Goal: Task Accomplishment & Management: Manage account settings

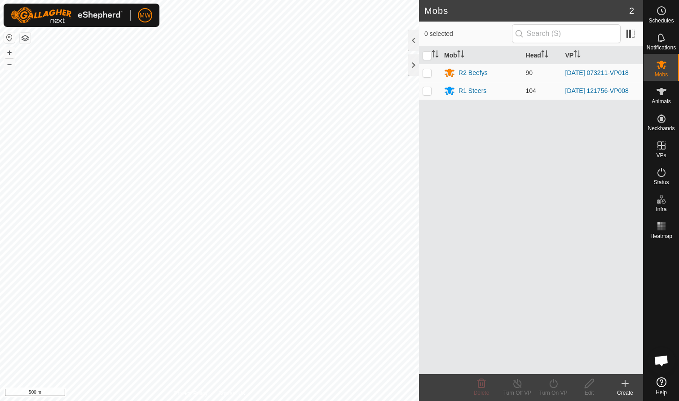
click at [359, 93] on p-checkbox at bounding box center [427, 90] width 9 height 7
checkbox input "true"
click at [359, 246] on icon at bounding box center [517, 383] width 11 height 11
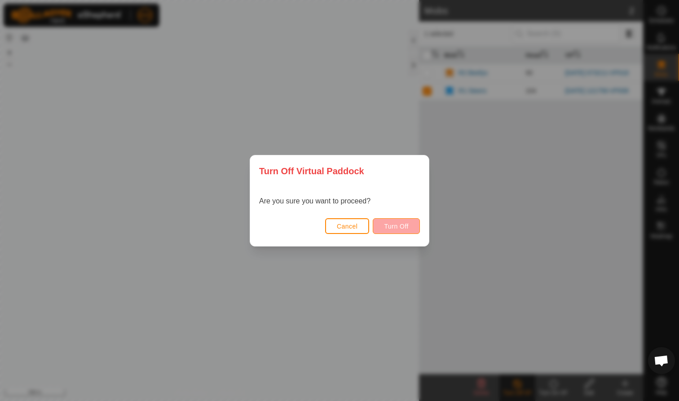
click at [359, 228] on span "Turn Off" at bounding box center [396, 226] width 25 height 7
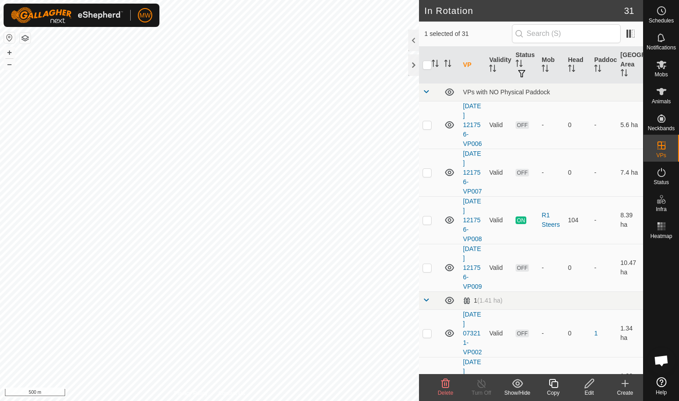
click at [359, 246] on icon at bounding box center [445, 383] width 11 height 11
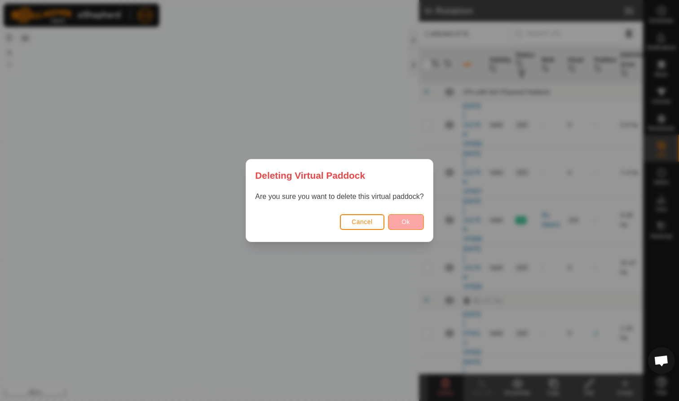
click at [359, 222] on span "Ok" at bounding box center [406, 221] width 9 height 7
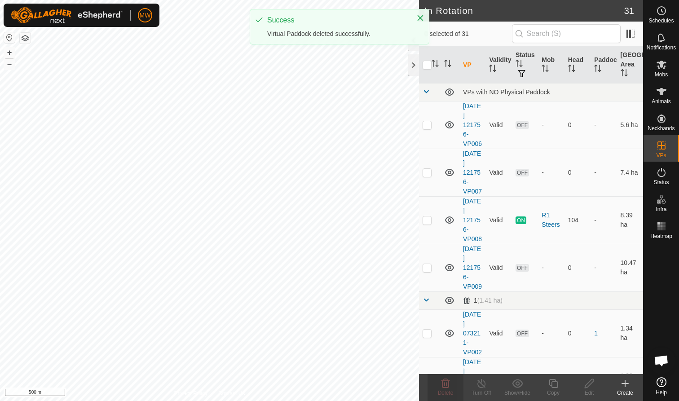
checkbox input "false"
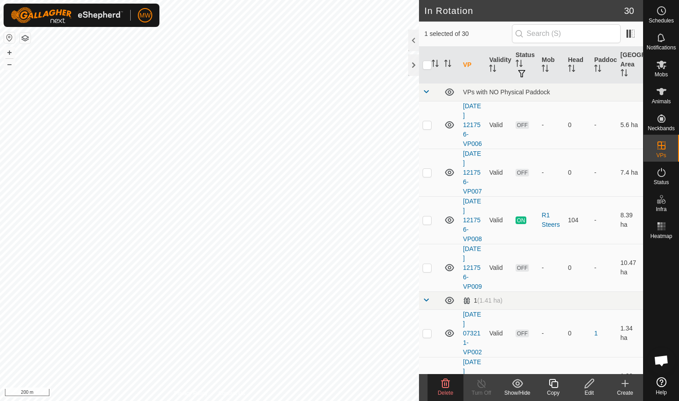
click at [359, 246] on icon at bounding box center [445, 383] width 11 height 11
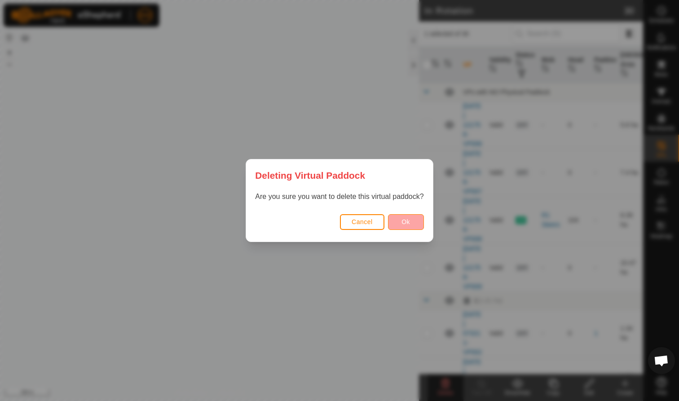
click at [359, 222] on button "Ok" at bounding box center [406, 222] width 36 height 16
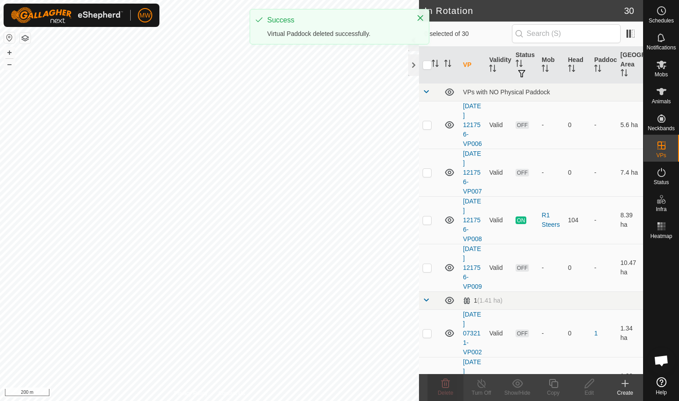
checkbox input "false"
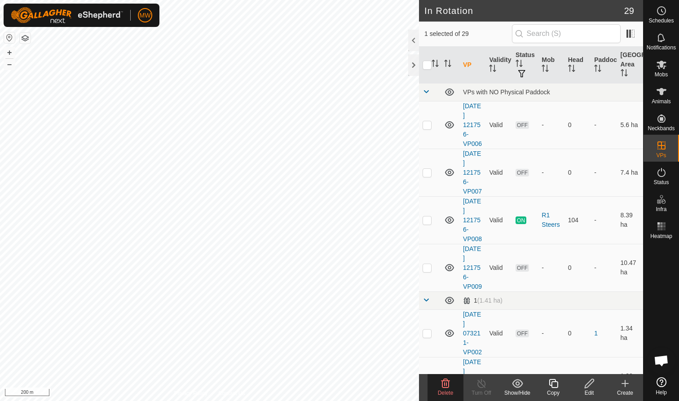
click at [359, 246] on icon at bounding box center [445, 383] width 11 height 11
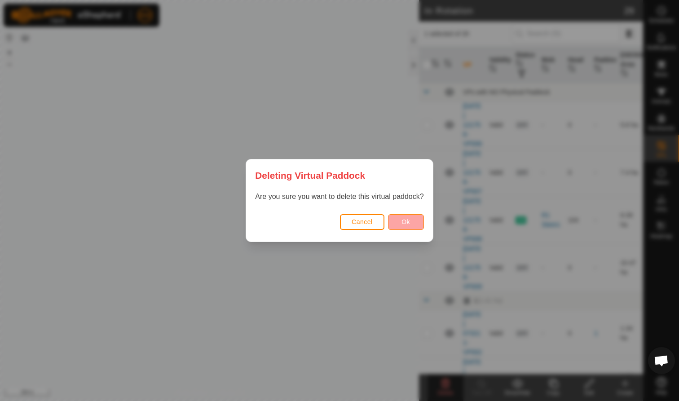
click at [359, 224] on span "Ok" at bounding box center [406, 221] width 9 height 7
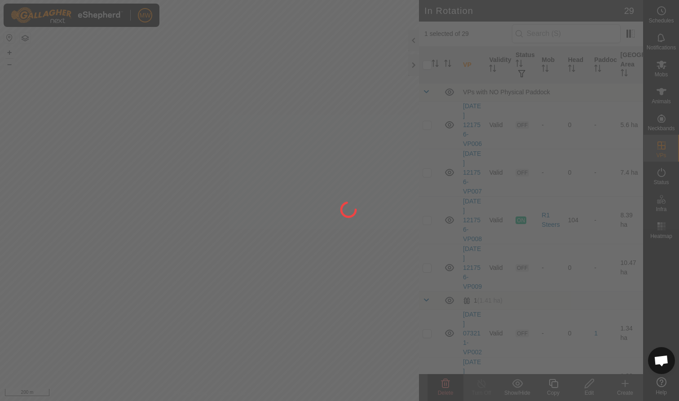
checkbox input "false"
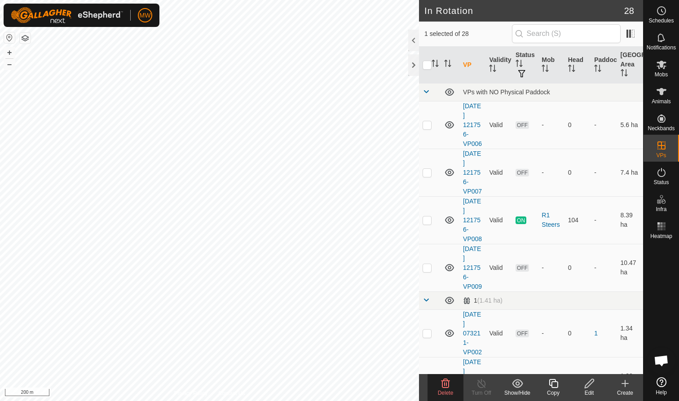
click at [359, 246] on icon at bounding box center [445, 383] width 11 height 11
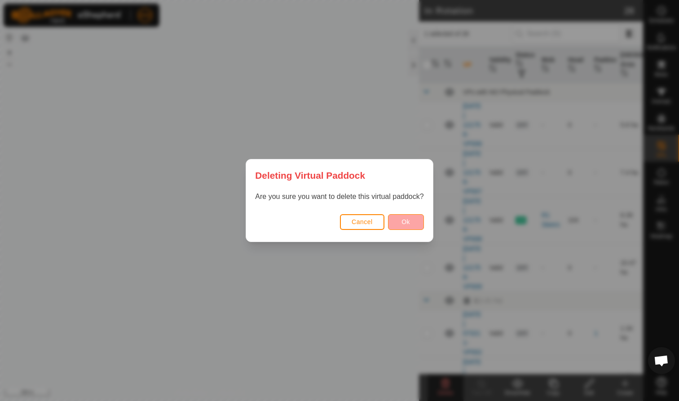
click at [359, 222] on span "Ok" at bounding box center [406, 221] width 9 height 7
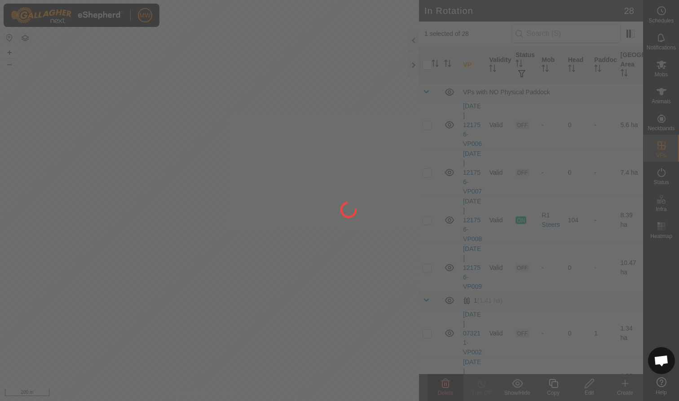
checkbox input "false"
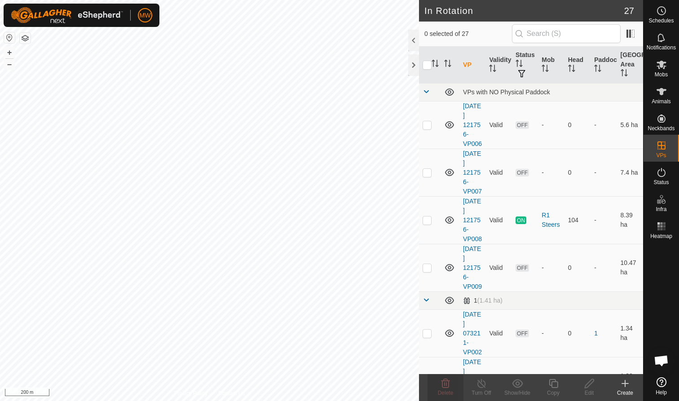
checkbox input "true"
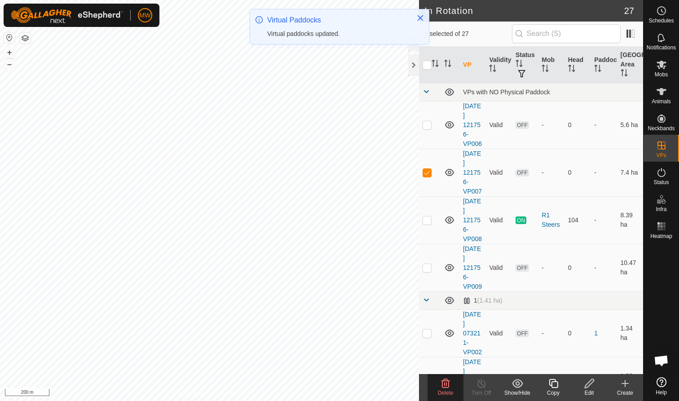
click at [359, 246] on icon at bounding box center [445, 383] width 11 height 11
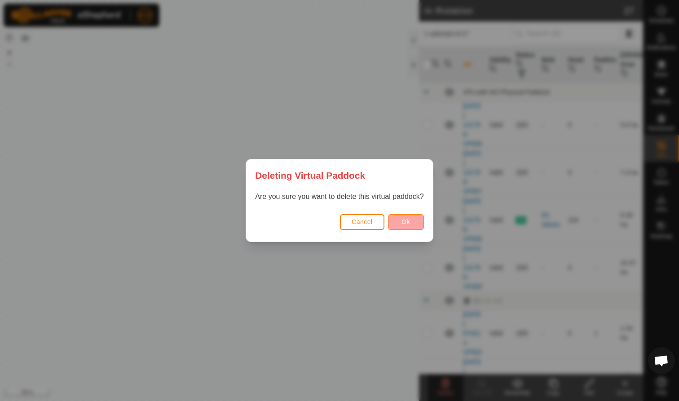
click at [359, 217] on button "Ok" at bounding box center [406, 222] width 36 height 16
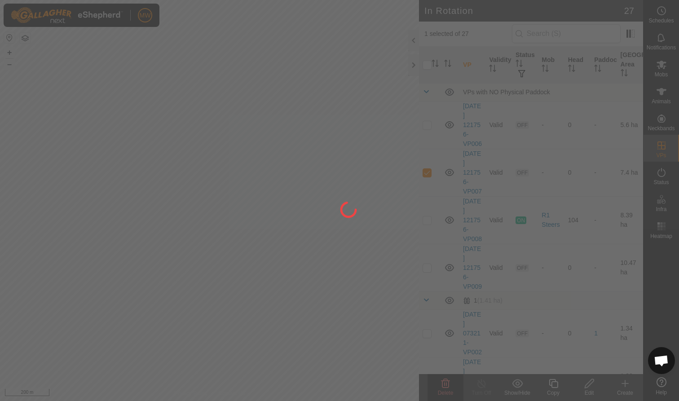
checkbox input "false"
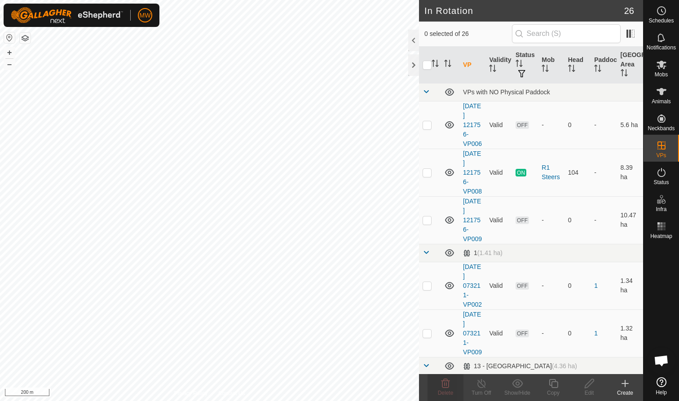
checkbox input "true"
click at [359, 246] on icon at bounding box center [446, 383] width 9 height 9
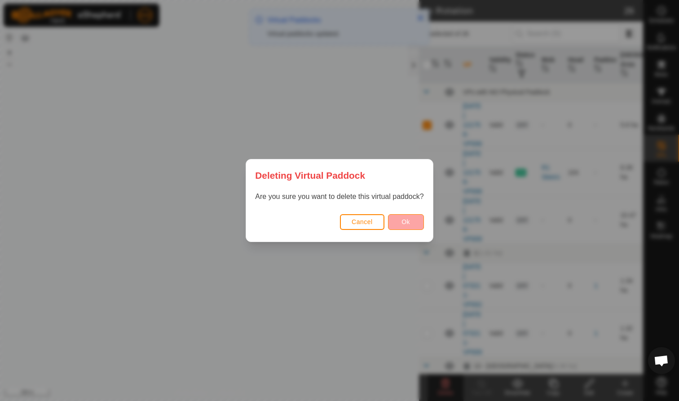
click at [359, 226] on button "Ok" at bounding box center [406, 222] width 36 height 16
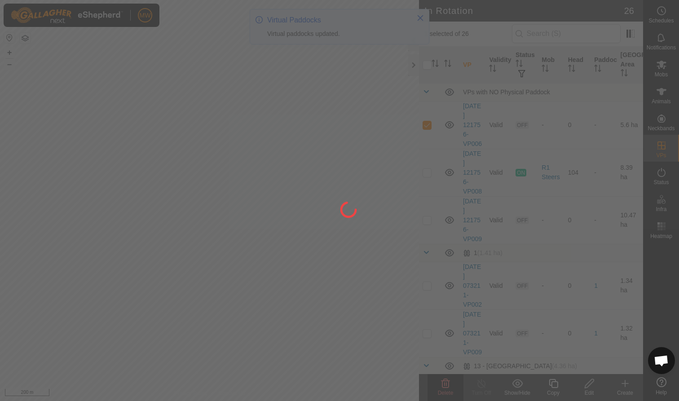
checkbox input "false"
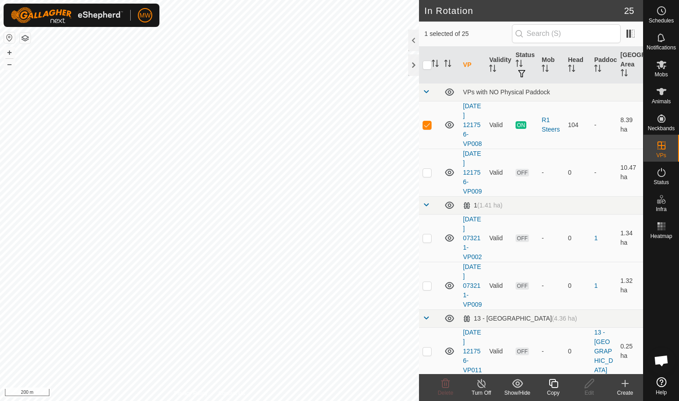
checkbox input "false"
click at [359, 246] on icon at bounding box center [446, 383] width 9 height 9
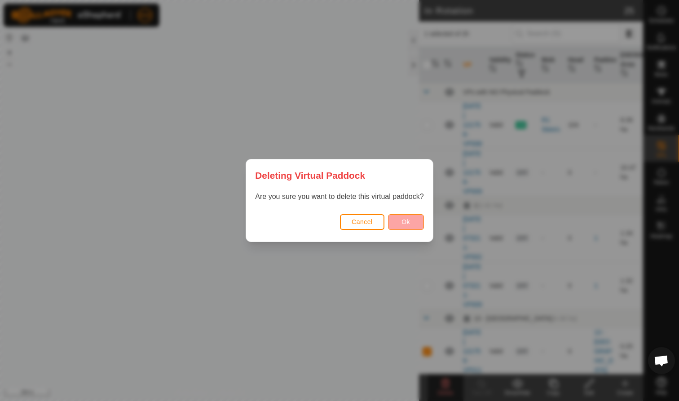
click at [359, 224] on span "Ok" at bounding box center [406, 221] width 9 height 7
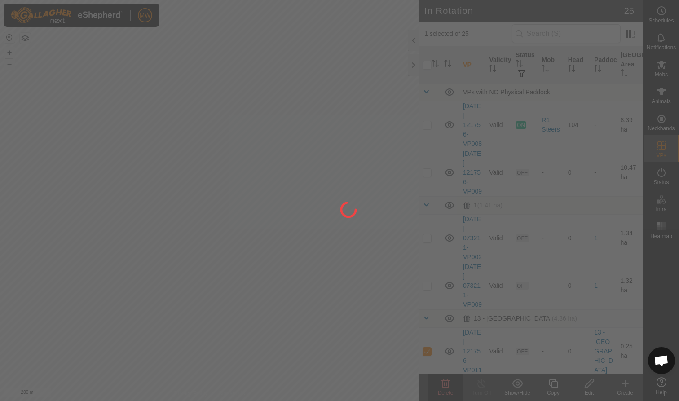
checkbox input "false"
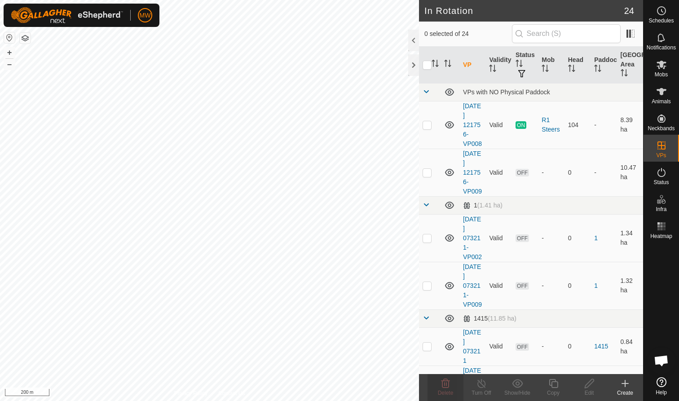
checkbox input "true"
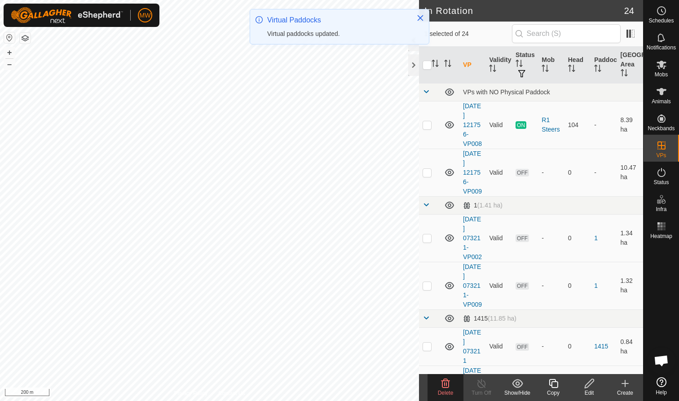
click at [359, 246] on icon at bounding box center [446, 383] width 9 height 9
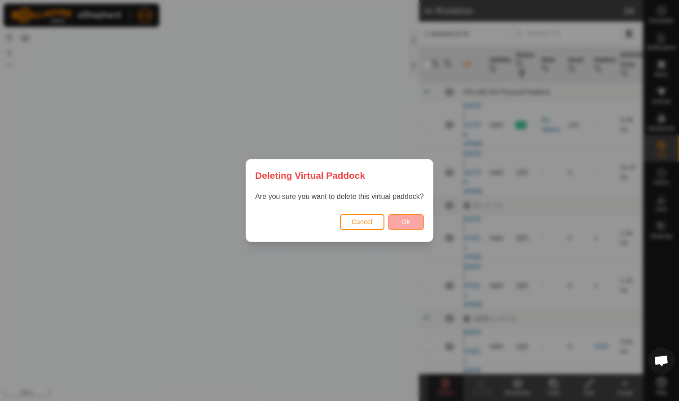
click at [359, 221] on span "Ok" at bounding box center [406, 221] width 9 height 7
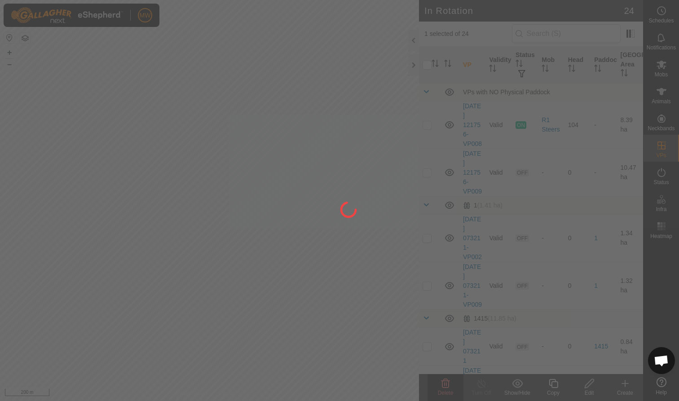
checkbox input "false"
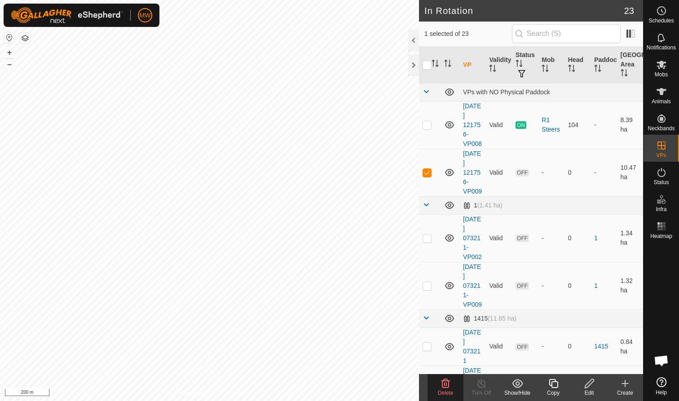
checkbox input "true"
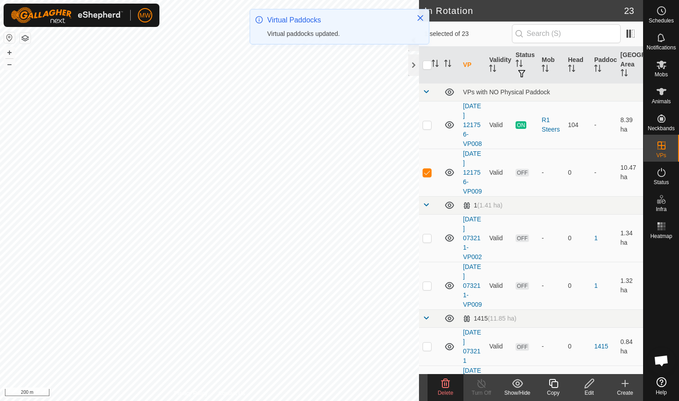
click at [359, 246] on icon at bounding box center [445, 383] width 11 height 11
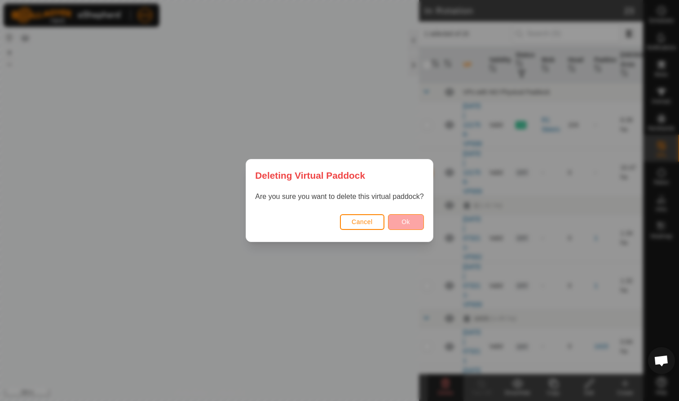
click at [359, 223] on span "Ok" at bounding box center [406, 221] width 9 height 7
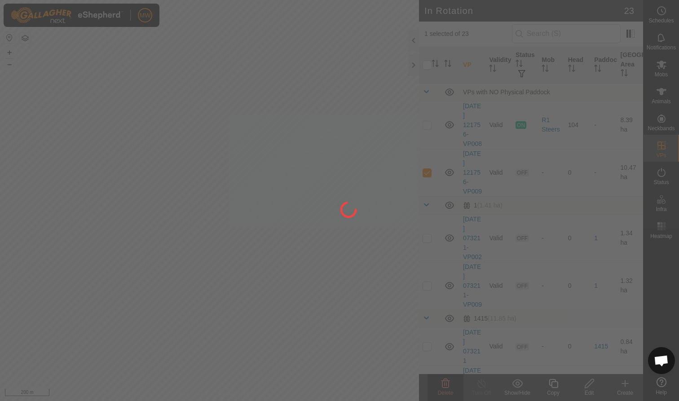
checkbox input "false"
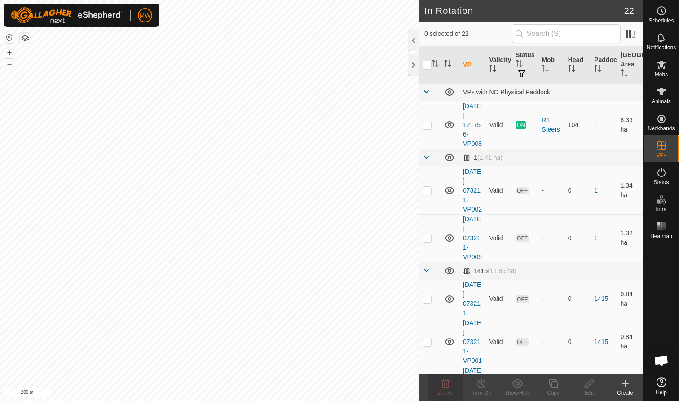
checkbox input "true"
click at [359, 246] on icon at bounding box center [445, 383] width 11 height 11
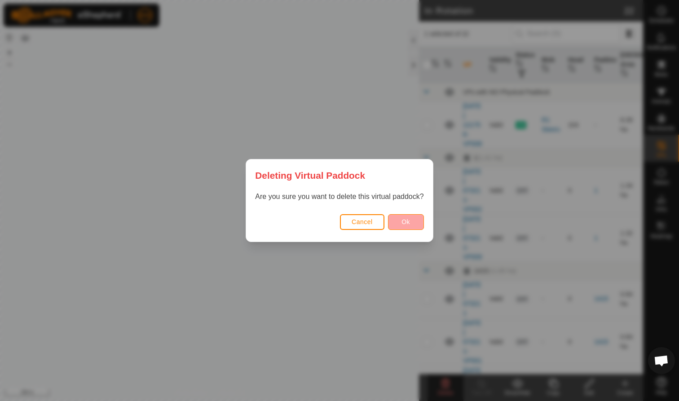
click at [359, 222] on span "Ok" at bounding box center [406, 221] width 9 height 7
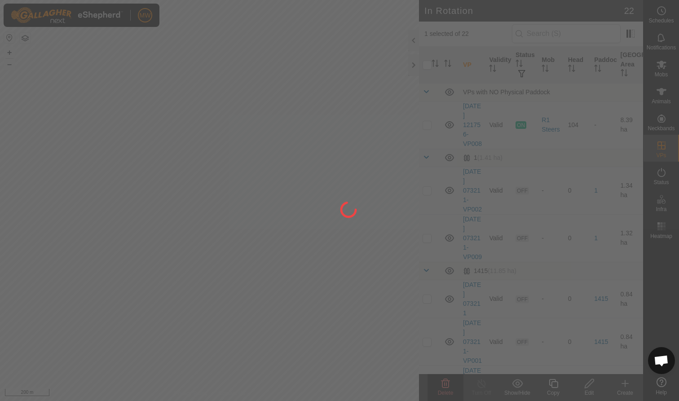
checkbox input "false"
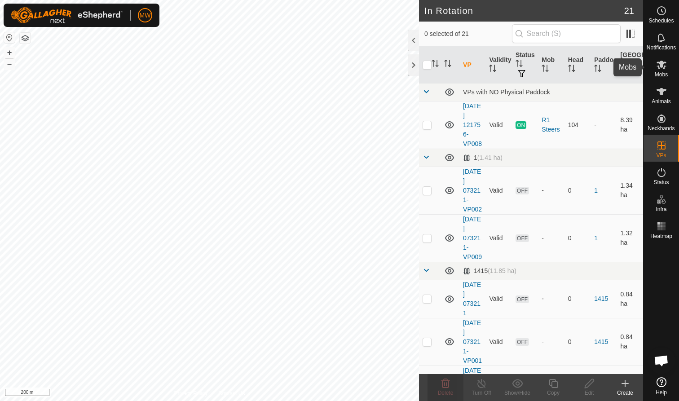
click at [359, 67] on icon at bounding box center [662, 65] width 10 height 9
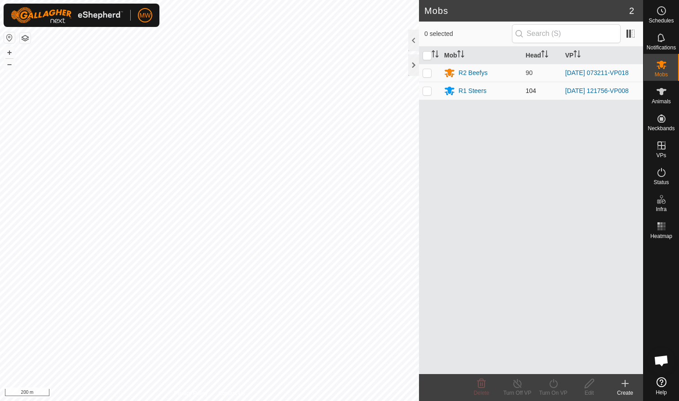
click at [359, 93] on p-checkbox at bounding box center [427, 90] width 9 height 7
checkbox input "true"
click at [426, 75] on p-checkbox at bounding box center [427, 72] width 9 height 7
checkbox input "true"
click at [552, 385] on icon at bounding box center [553, 383] width 11 height 11
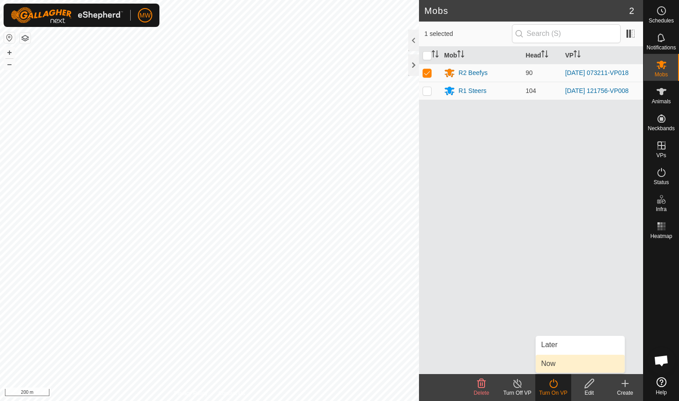
click at [550, 363] on link "Now" at bounding box center [580, 364] width 89 height 18
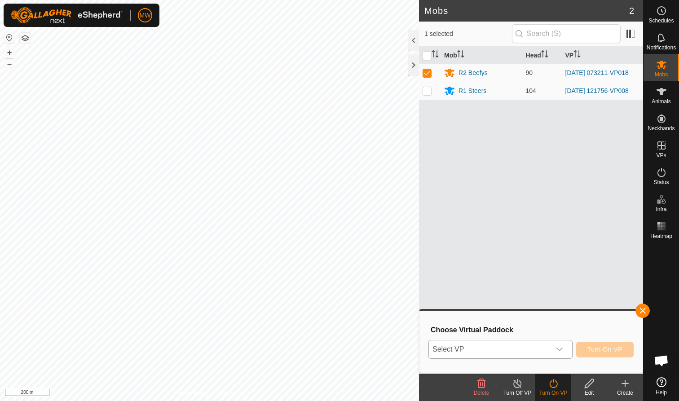
click at [561, 351] on icon "dropdown trigger" at bounding box center [559, 349] width 7 height 7
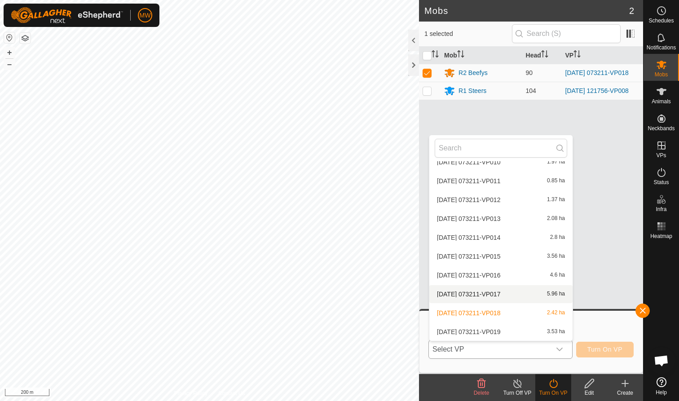
scroll to position [278, 0]
click at [476, 333] on li "[DATE] 073211-VP019 3.53 ha" at bounding box center [501, 332] width 143 height 18
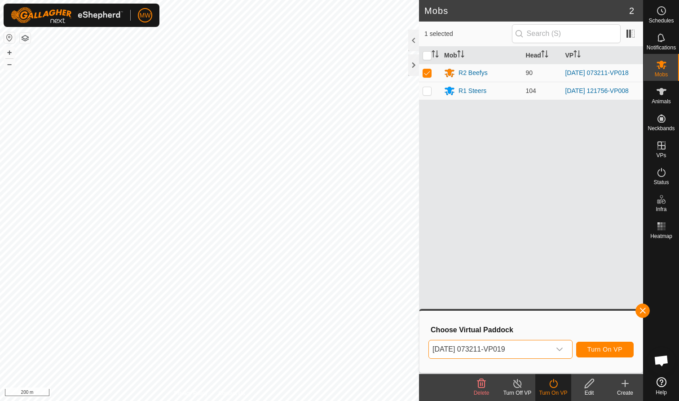
click at [602, 350] on span "Turn On VP" at bounding box center [605, 349] width 35 height 7
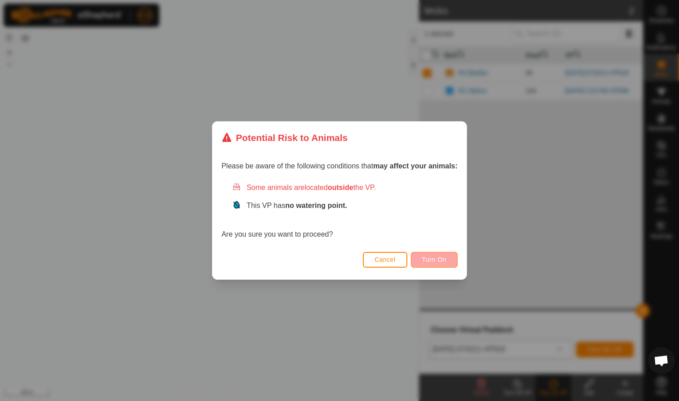
click at [439, 260] on span "Turn On" at bounding box center [434, 259] width 24 height 7
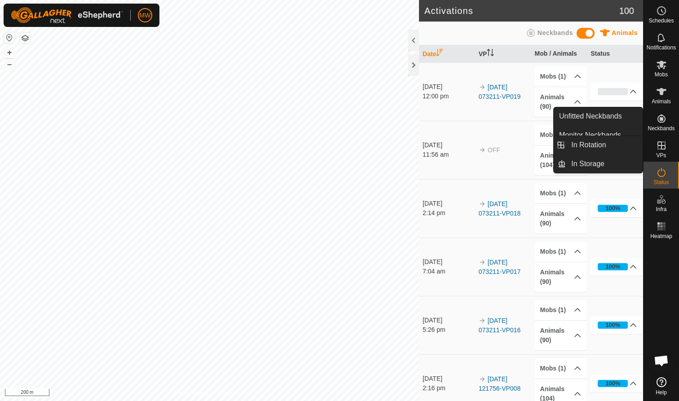
click at [665, 146] on icon at bounding box center [662, 145] width 11 height 11
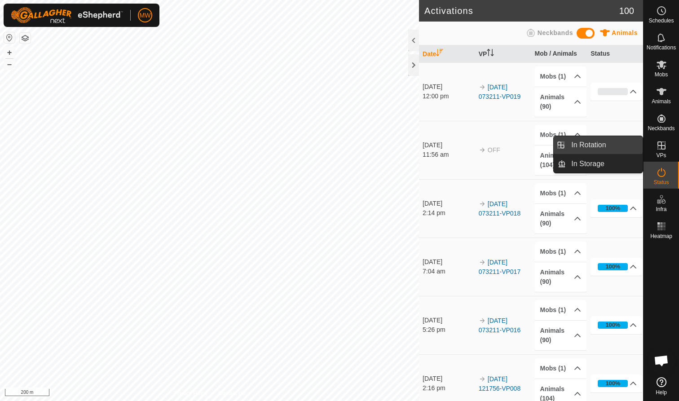
click at [612, 142] on link "In Rotation" at bounding box center [604, 145] width 77 height 18
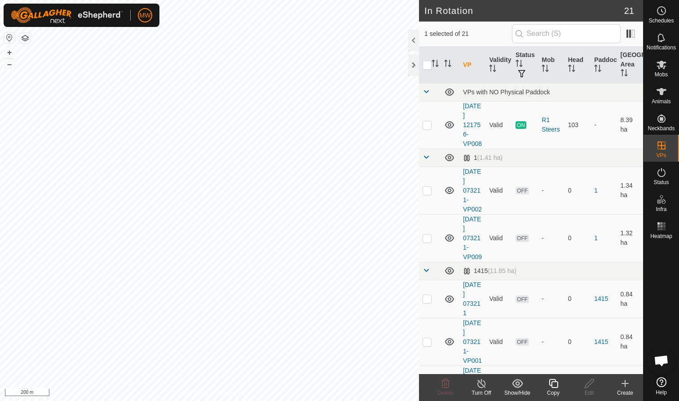
click at [555, 384] on icon at bounding box center [553, 383] width 11 height 11
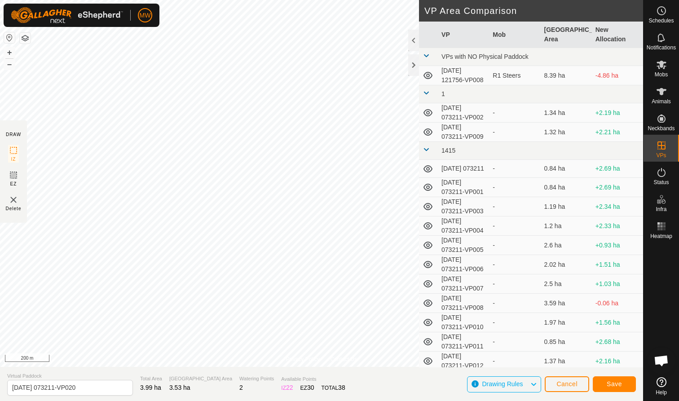
click at [619, 384] on span "Save" at bounding box center [614, 384] width 15 height 7
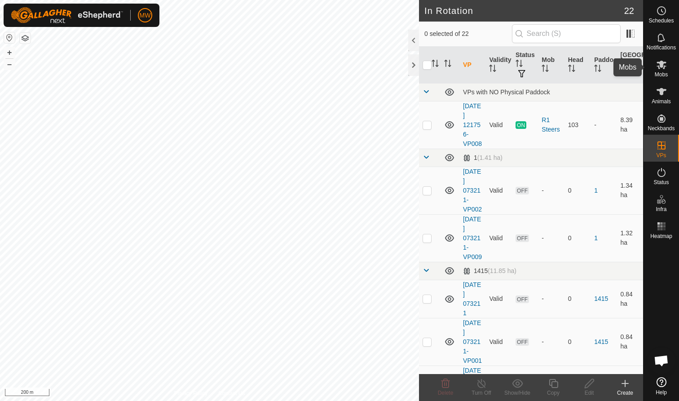
click at [662, 66] on icon at bounding box center [662, 65] width 10 height 9
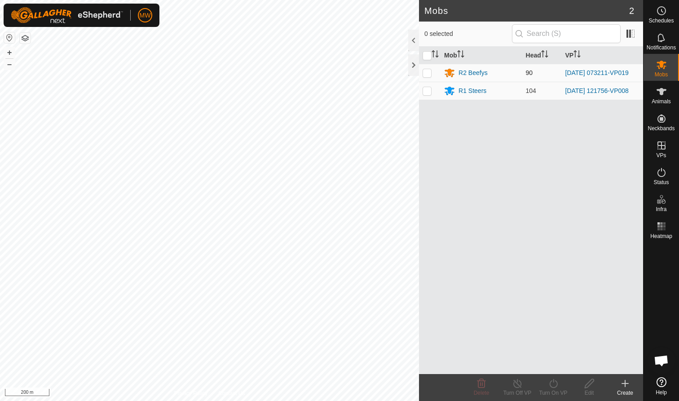
click at [427, 72] on p-checkbox at bounding box center [427, 72] width 9 height 7
checkbox input "true"
click at [554, 386] on icon at bounding box center [553, 383] width 11 height 11
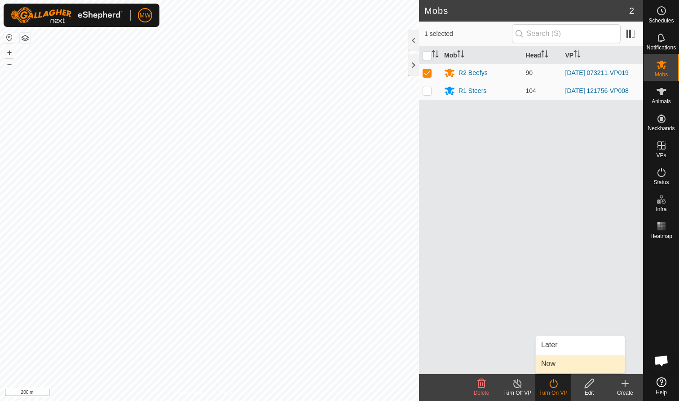
click at [548, 364] on link "Now" at bounding box center [580, 364] width 89 height 18
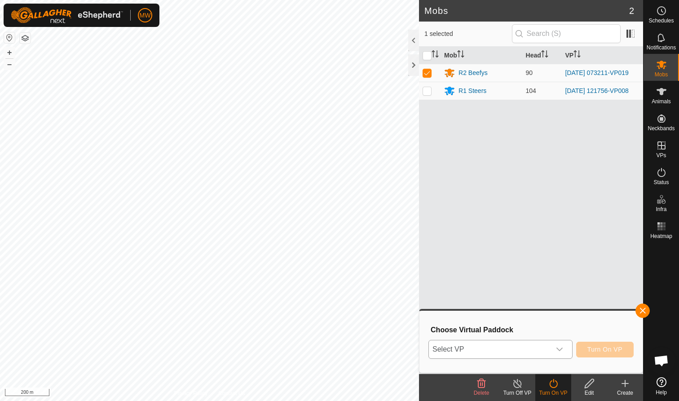
click at [561, 349] on icon "dropdown trigger" at bounding box center [559, 349] width 7 height 7
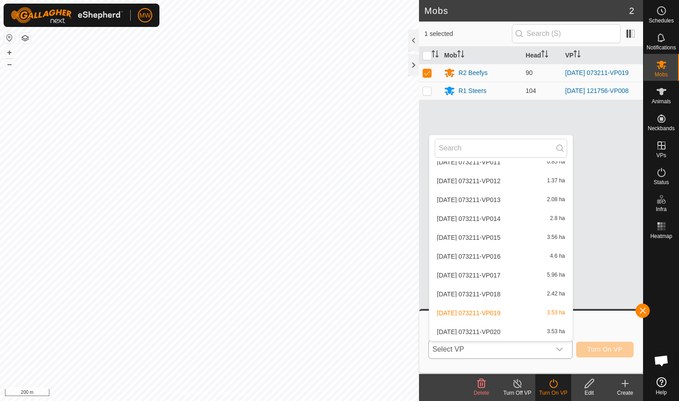
scroll to position [297, 0]
click at [471, 331] on li "[DATE] 073211-VP020 3.53 ha" at bounding box center [501, 332] width 143 height 18
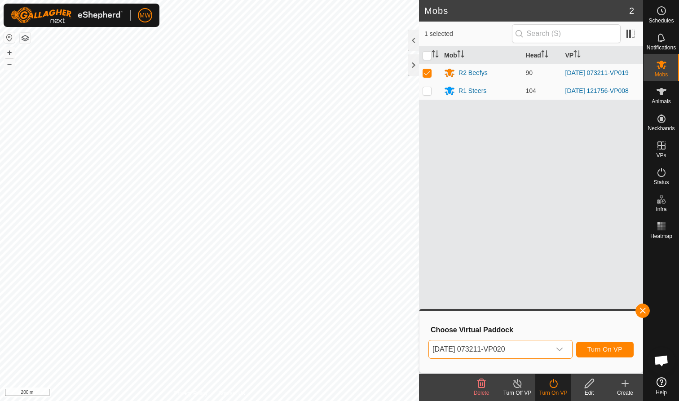
click at [597, 347] on span "Turn On VP" at bounding box center [605, 349] width 35 height 7
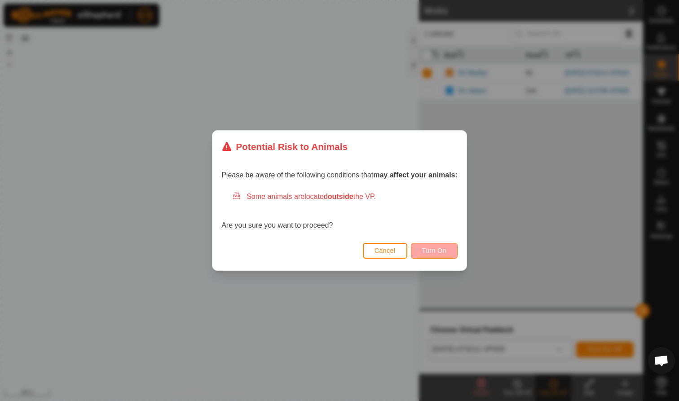
click at [443, 251] on span "Turn On" at bounding box center [434, 250] width 24 height 7
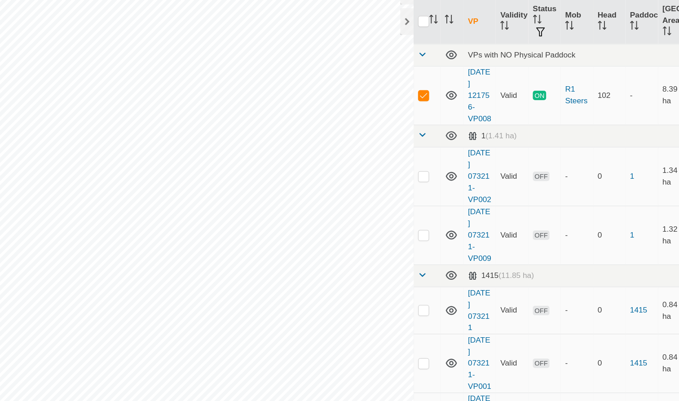
checkbox input "false"
